Goal: Navigation & Orientation: Understand site structure

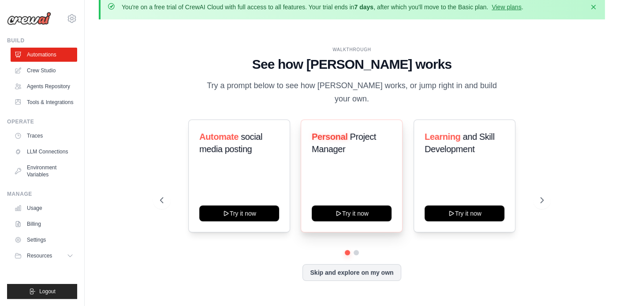
scroll to position [14, 0]
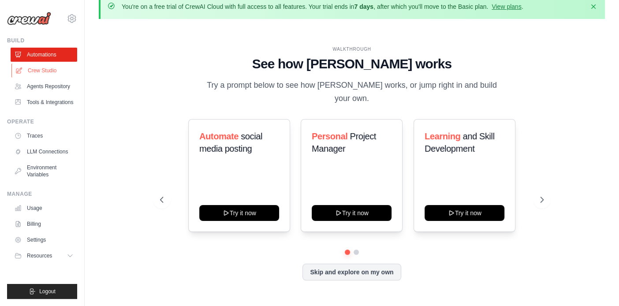
click at [32, 71] on link "Crew Studio" at bounding box center [44, 71] width 67 height 14
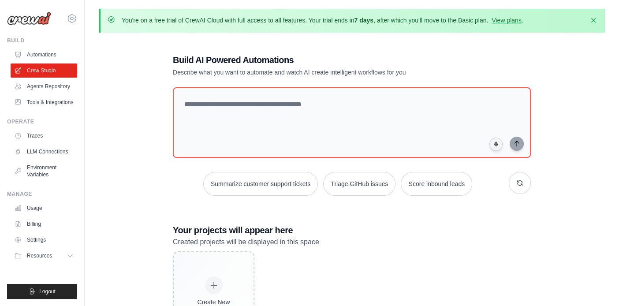
scroll to position [56, 0]
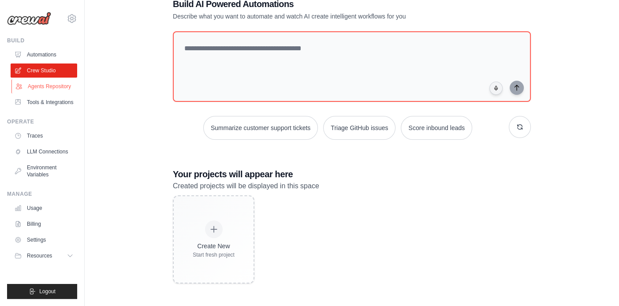
click at [60, 89] on link "Agents Repository" at bounding box center [44, 86] width 67 height 14
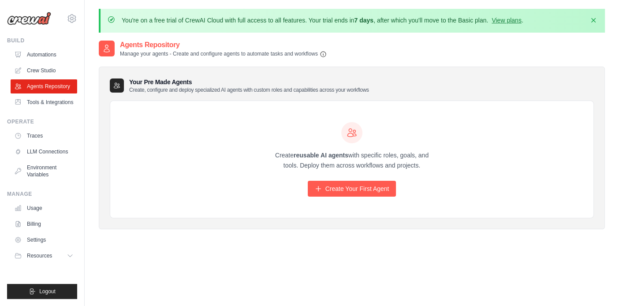
click at [62, 109] on ul "Build Automations Crew Studio Agents Repository Tools & Integrations" at bounding box center [42, 168] width 70 height 262
click at [62, 101] on link "Tools & Integrations" at bounding box center [44, 102] width 67 height 14
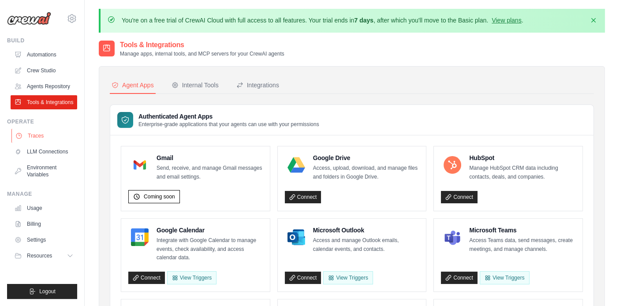
click at [29, 136] on link "Traces" at bounding box center [44, 136] width 67 height 14
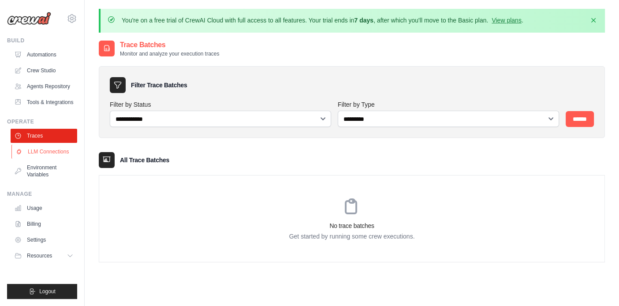
click at [30, 152] on link "LLM Connections" at bounding box center [44, 152] width 67 height 14
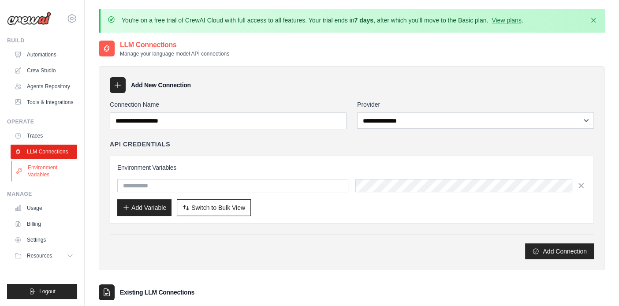
click at [30, 162] on link "Environment Variables" at bounding box center [44, 171] width 67 height 21
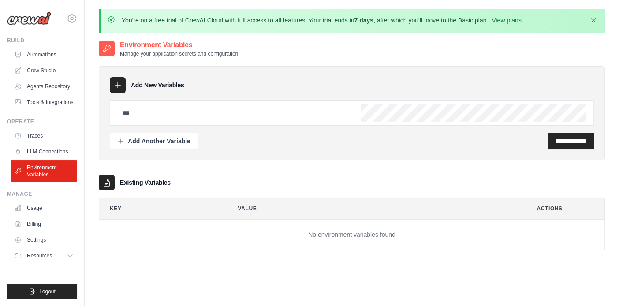
scroll to position [49, 0]
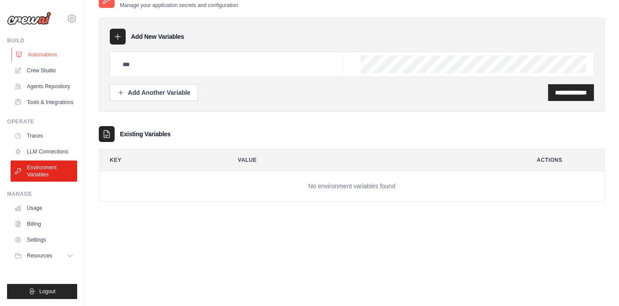
click at [33, 57] on link "Automations" at bounding box center [44, 55] width 67 height 14
